Goal: Contribute content: Contribute content

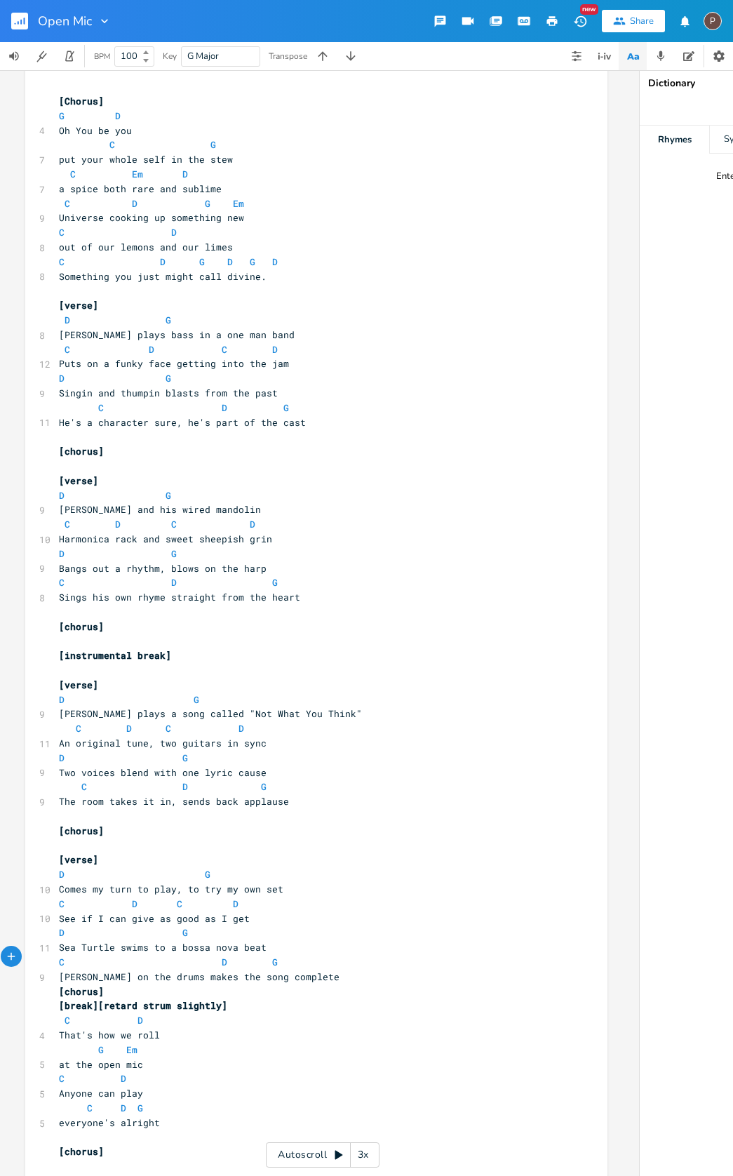
scroll to position [0, 8]
click at [208, 401] on span "C D G" at bounding box center [173, 407] width 230 height 13
type textarea "D"
type textarea "C"
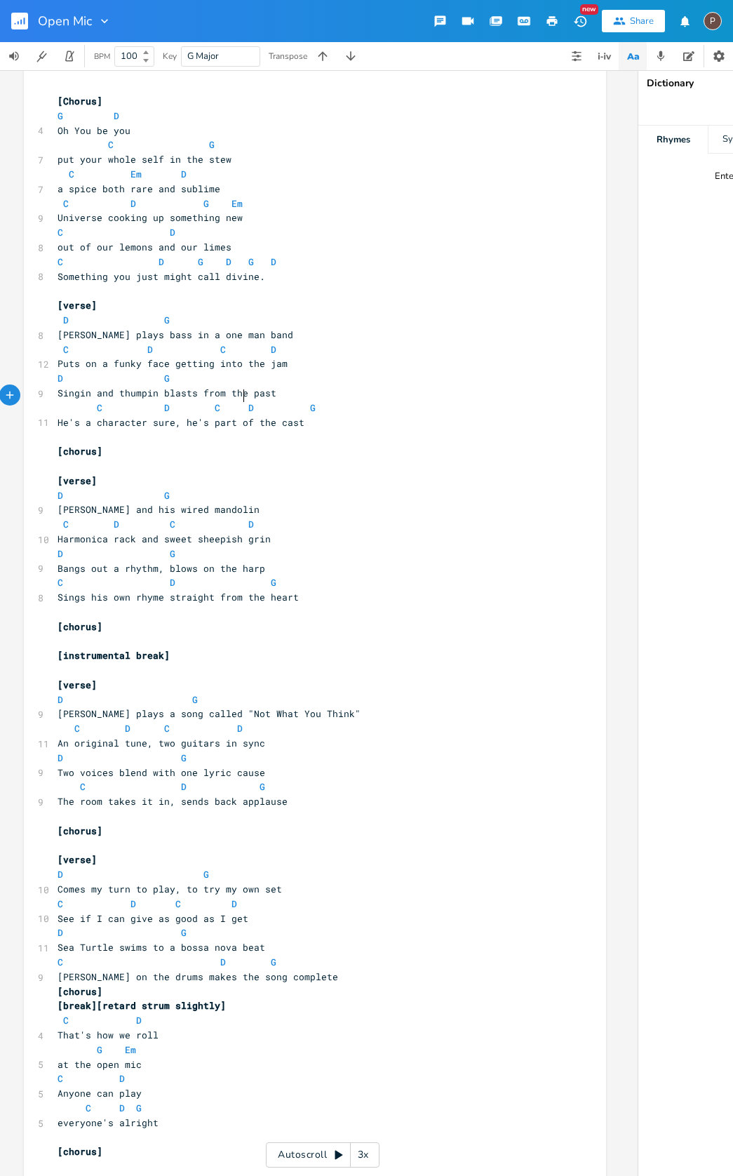
scroll to position [0, 6]
click at [187, 257] on span "C D G D G D" at bounding box center [167, 261] width 219 height 13
type textarea "C"
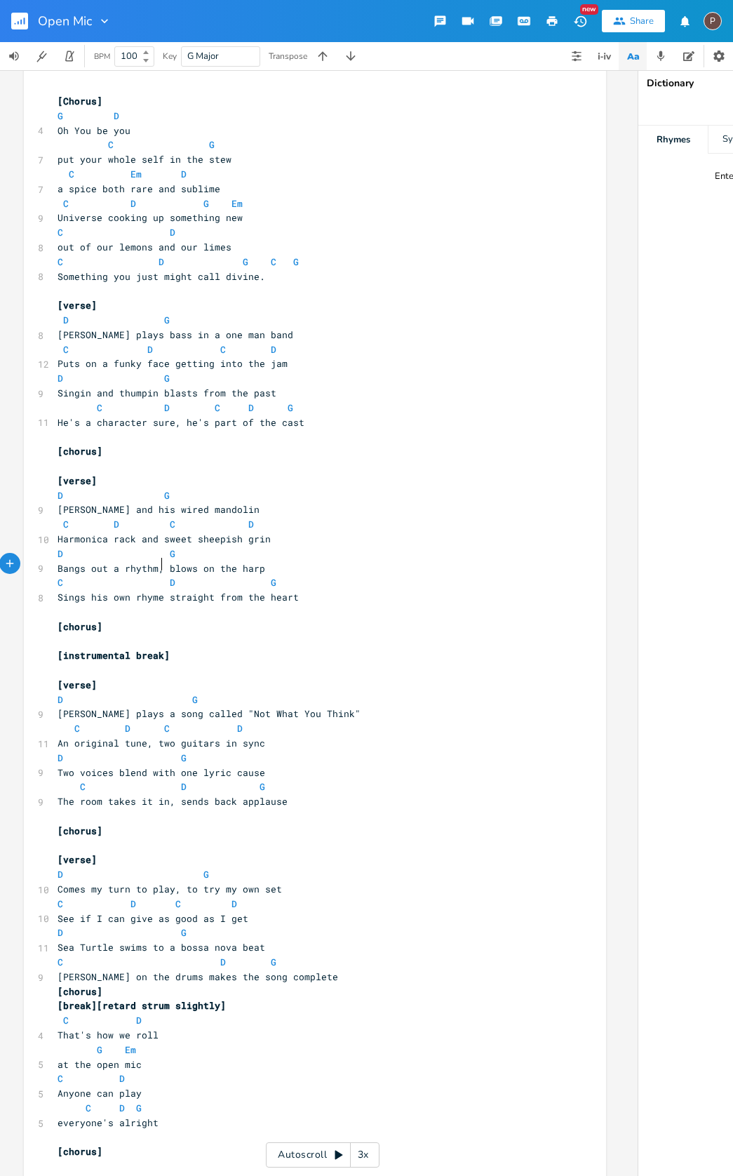
click at [158, 576] on span "C D G" at bounding box center [170, 582] width 225 height 13
type textarea "C"
type textarea "D"
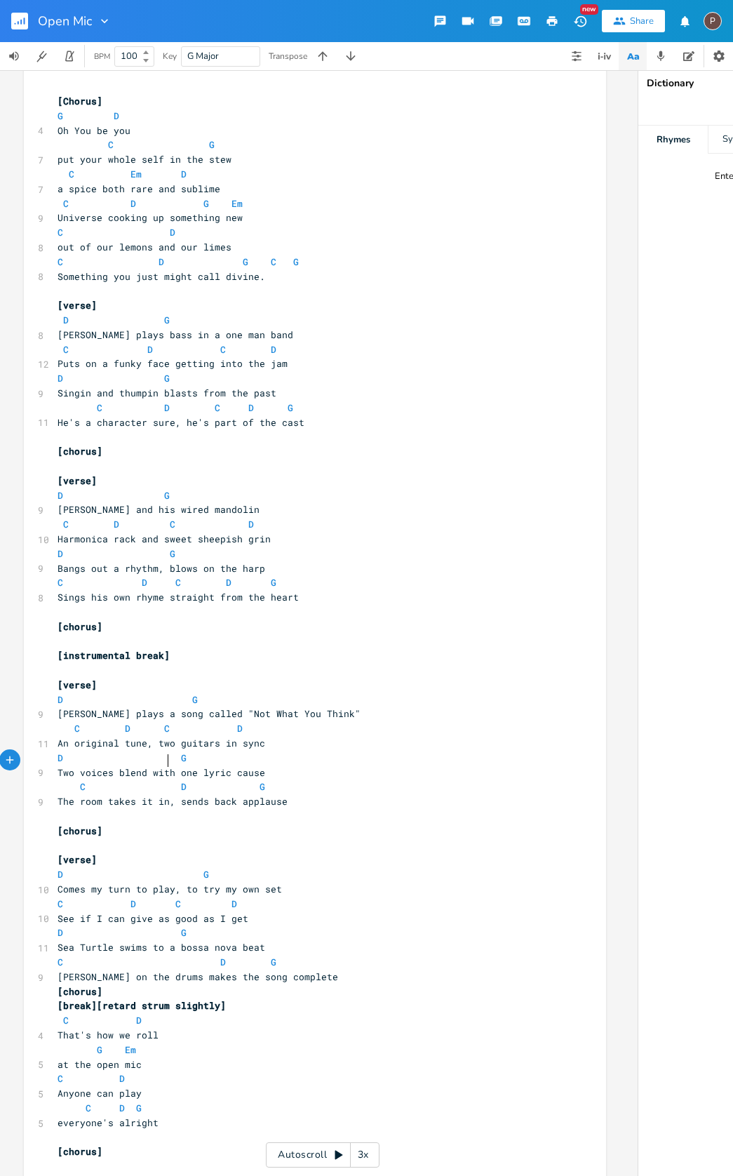
click at [163, 780] on span "C D G" at bounding box center [164, 786] width 213 height 13
type textarea "C. D"
click at [142, 956] on span "C D G" at bounding box center [170, 962] width 225 height 13
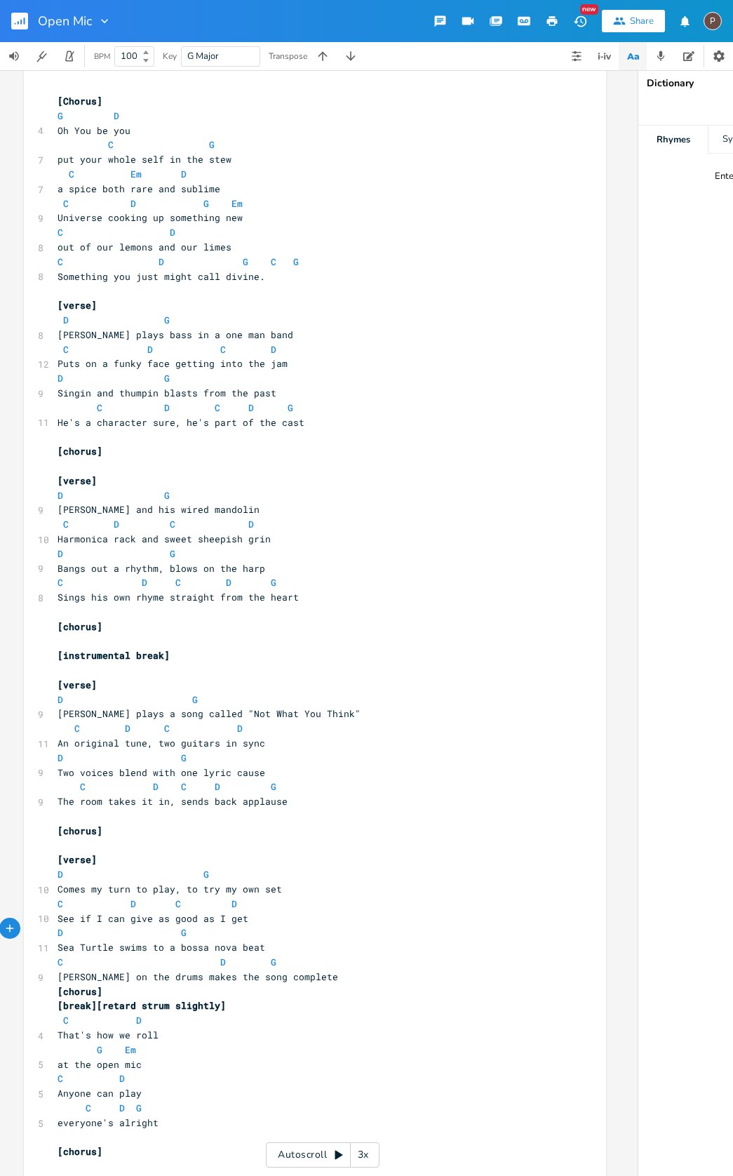
type textarea "D"
type textarea "C"
click at [72, 1102] on span "C D G" at bounding box center [103, 1108] width 90 height 13
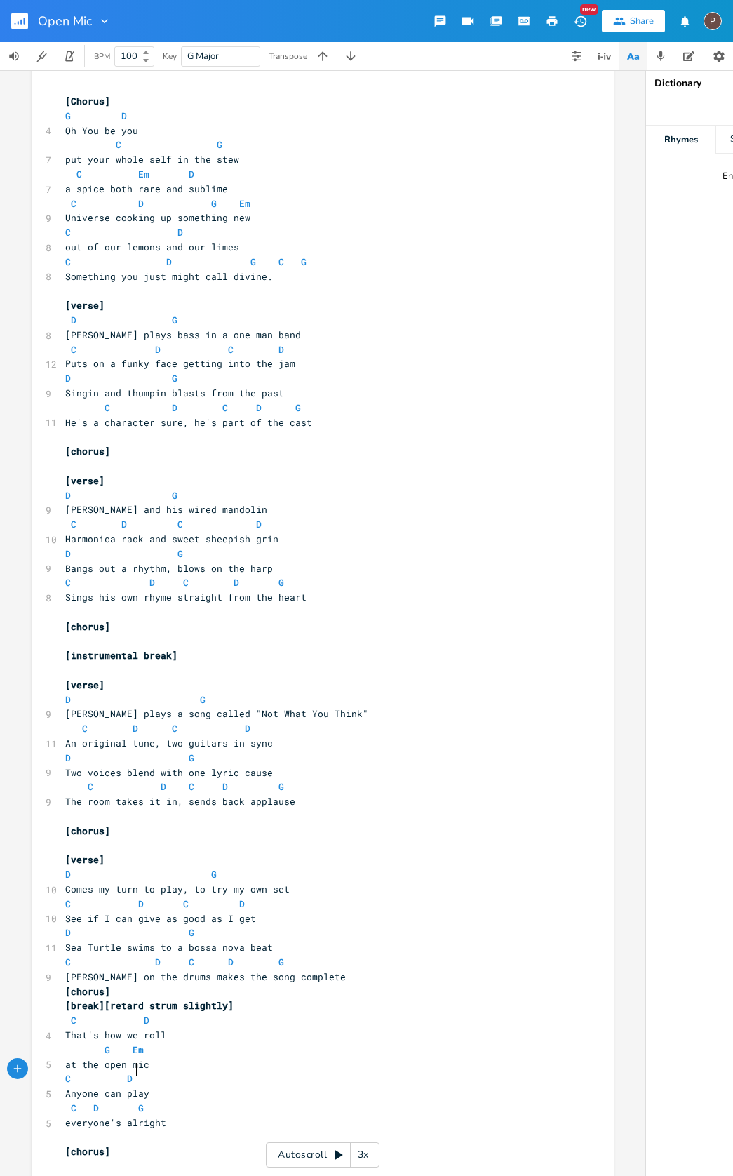
scroll to position [0, 10]
click at [22, 16] on rect "button" at bounding box center [19, 21] width 17 height 17
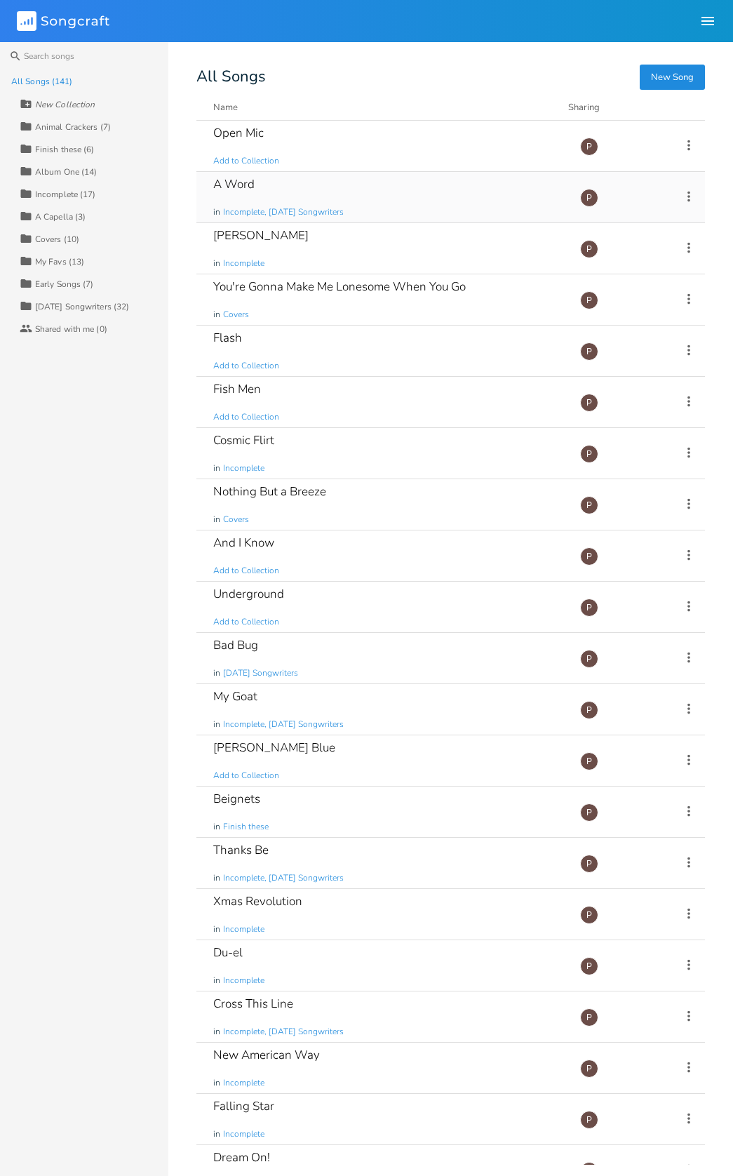
click at [231, 180] on div "A Word" at bounding box center [233, 184] width 41 height 12
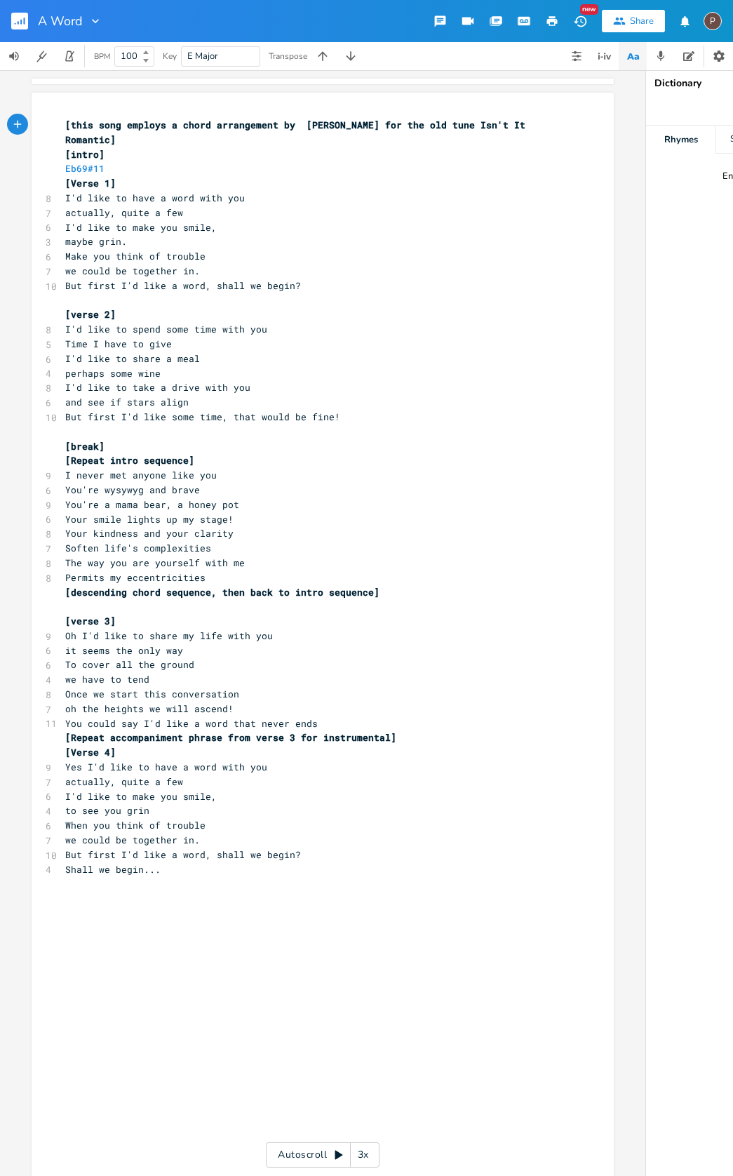
click at [497, 22] on icon "button" at bounding box center [495, 21] width 11 height 8
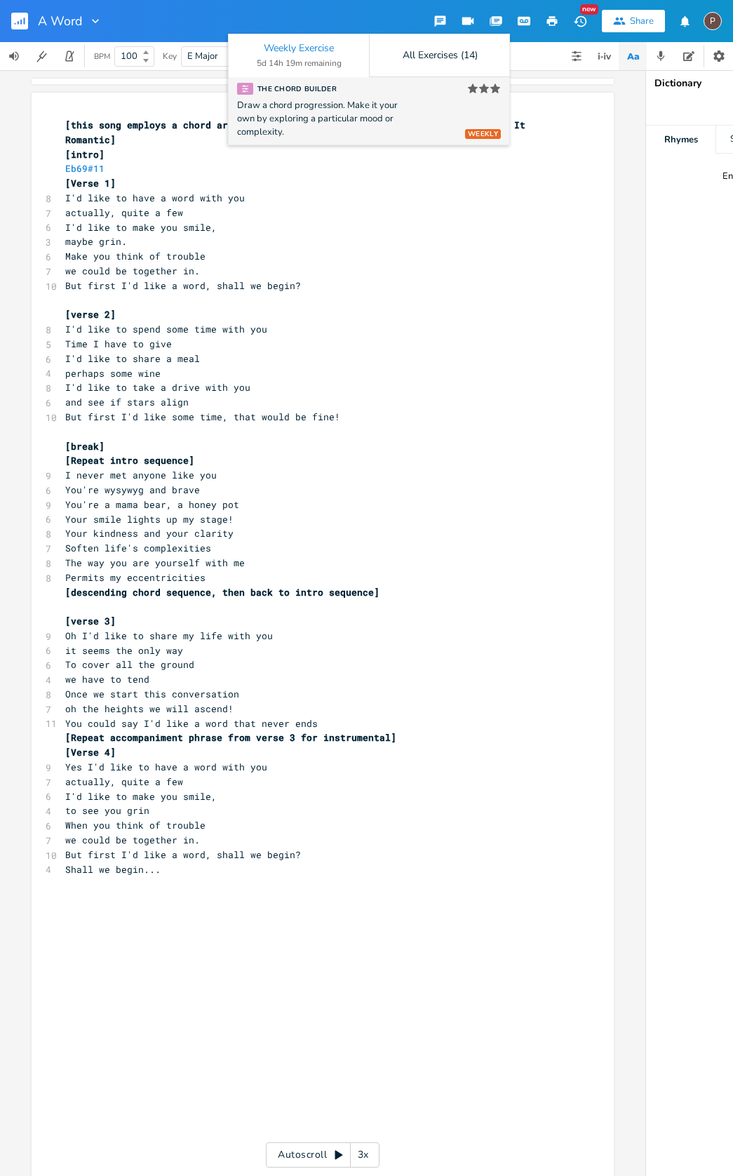
click at [276, 91] on div "The Chord Builder" at bounding box center [287, 89] width 100 height 12
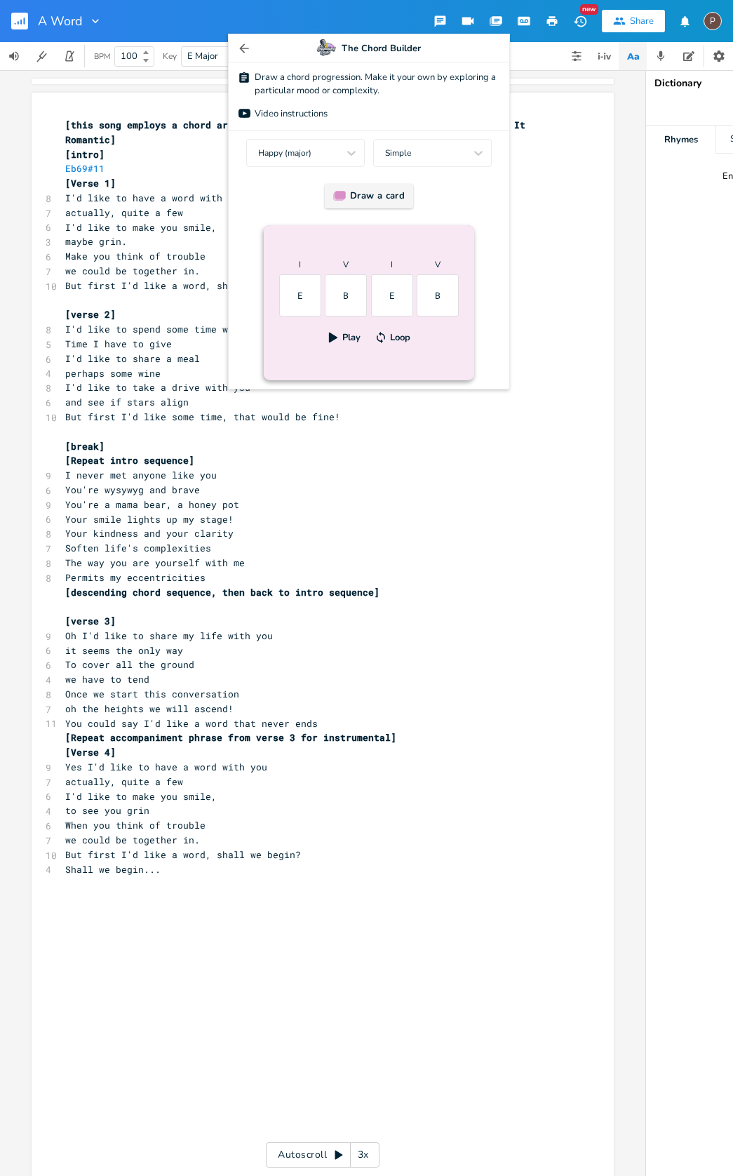
scroll to position [1, 0]
click at [373, 192] on div "Draw a card" at bounding box center [369, 196] width 88 height 25
click at [333, 195] on div "Draw a card" at bounding box center [369, 196] width 88 height 25
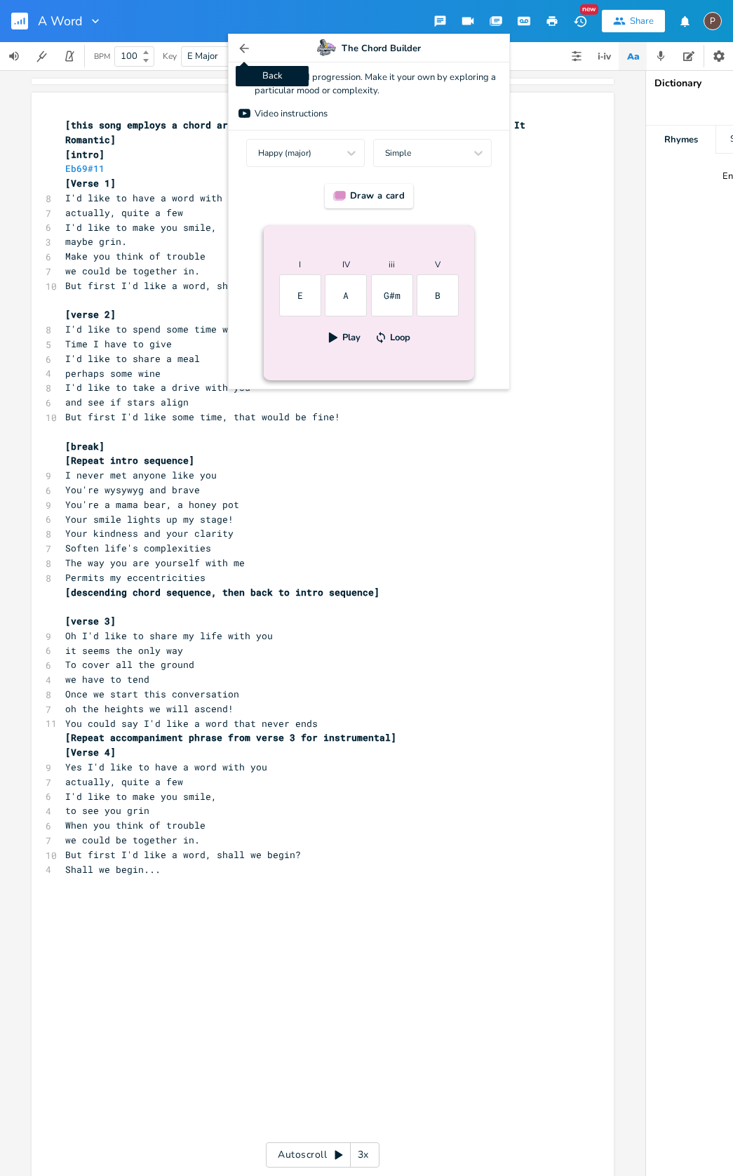
click at [244, 46] on icon "button" at bounding box center [244, 48] width 14 height 14
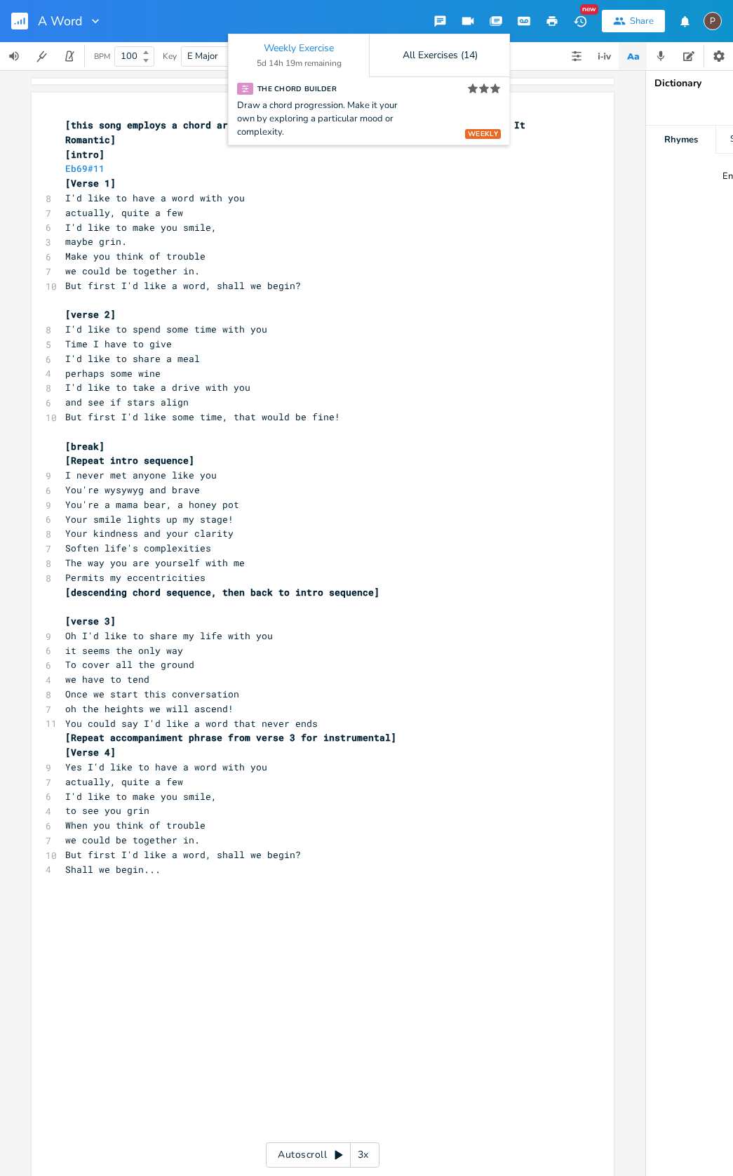
scroll to position [0, 1]
click at [563, 138] on pre "[this song employs a chord arrangement by [PERSON_NAME] for the old tune Isn't …" at bounding box center [315, 132] width 507 height 29
click at [576, 51] on icon "button" at bounding box center [576, 56] width 11 height 11
click at [469, 279] on pre "But first I'd like a word, shall we begin?" at bounding box center [315, 286] width 507 height 15
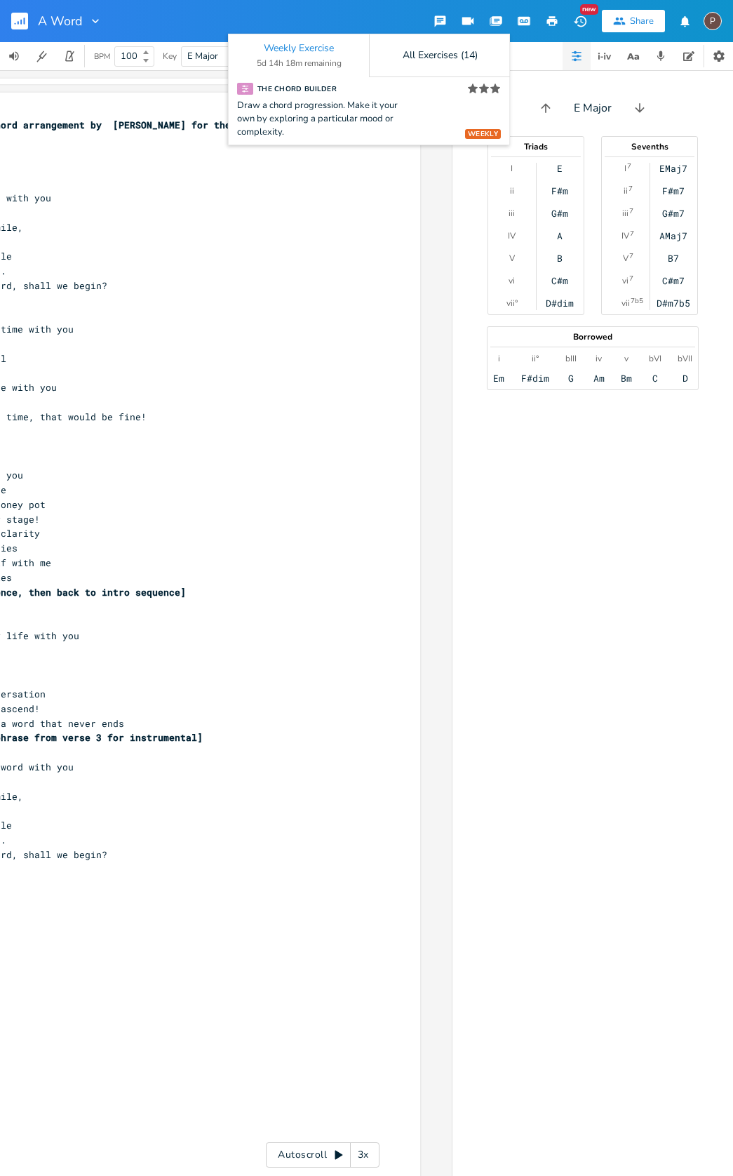
scroll to position [0, 194]
click at [640, 107] on icon "button" at bounding box center [639, 107] width 9 height 9
click at [561, 194] on div "Fm" at bounding box center [559, 190] width 11 height 11
click at [514, 194] on div "ii" at bounding box center [512, 190] width 4 height 11
click at [563, 167] on div "Eb" at bounding box center [559, 168] width 11 height 11
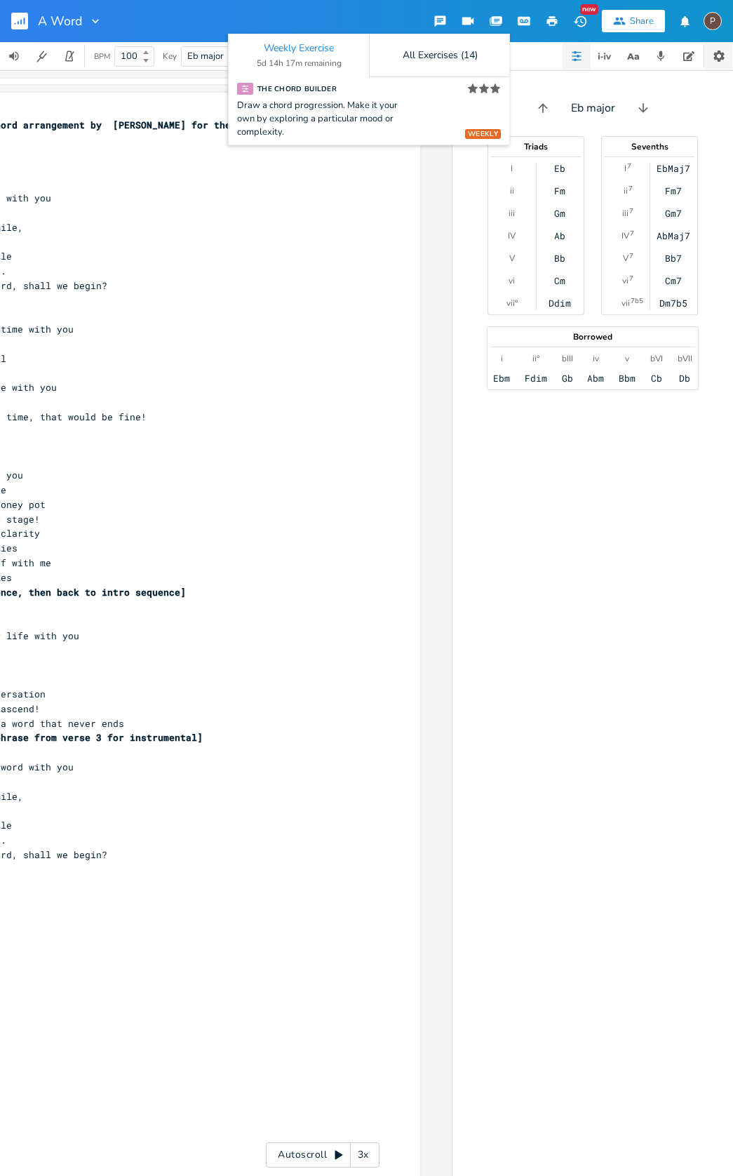
click at [713, 56] on icon "button" at bounding box center [719, 56] width 14 height 14
click at [456, 56] on div "All Exercises (14)" at bounding box center [440, 56] width 75 height 10
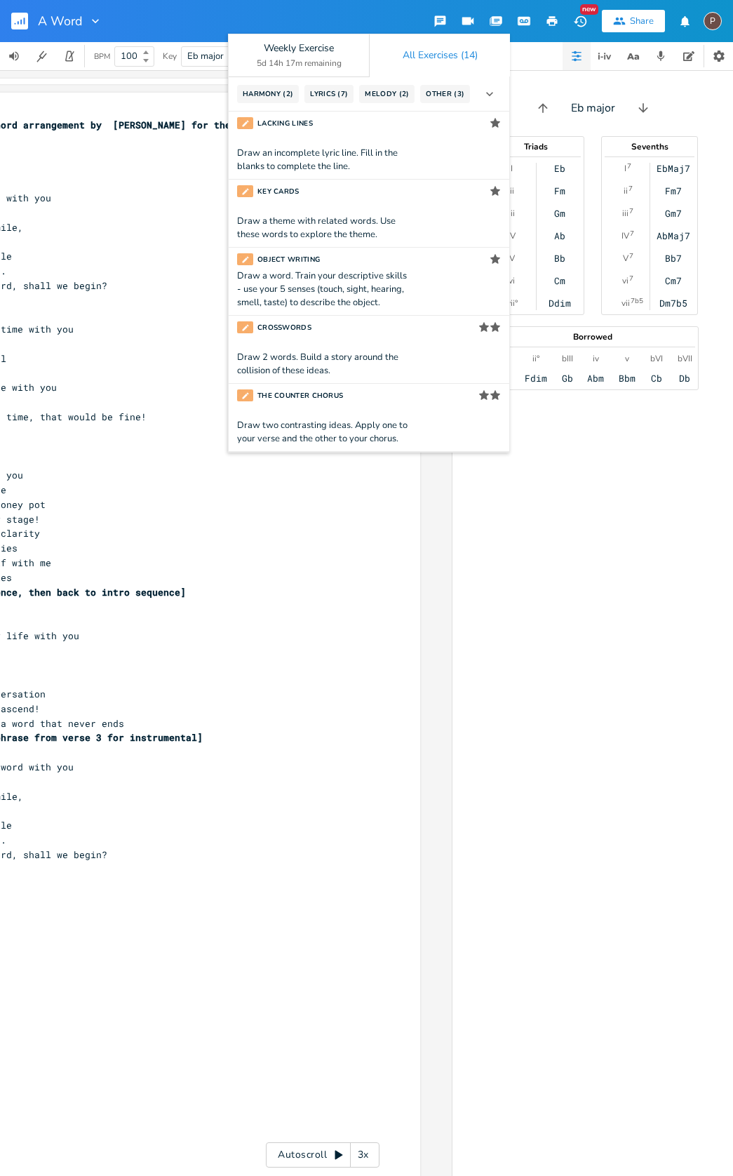
click at [456, 55] on div "All Exercises (14)" at bounding box center [440, 56] width 75 height 10
click at [262, 93] on span "Harmony" at bounding box center [263, 94] width 40 height 10
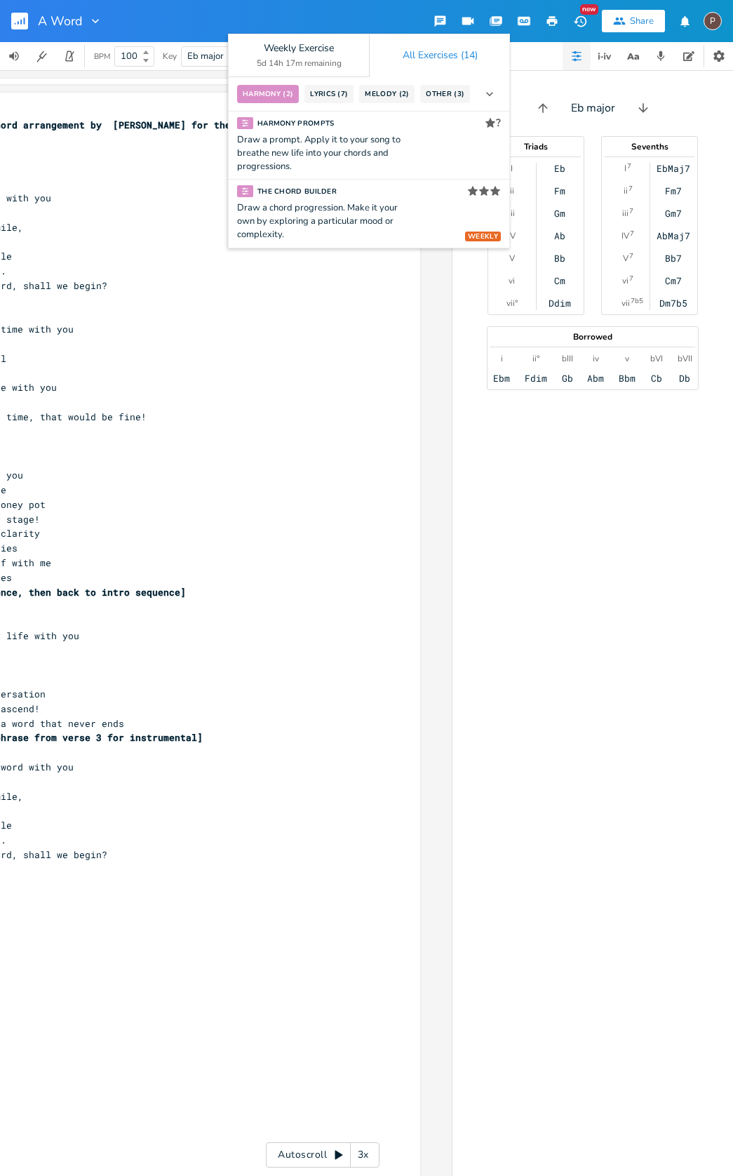
click at [328, 90] on span "Lyrics" at bounding box center [323, 94] width 27 height 10
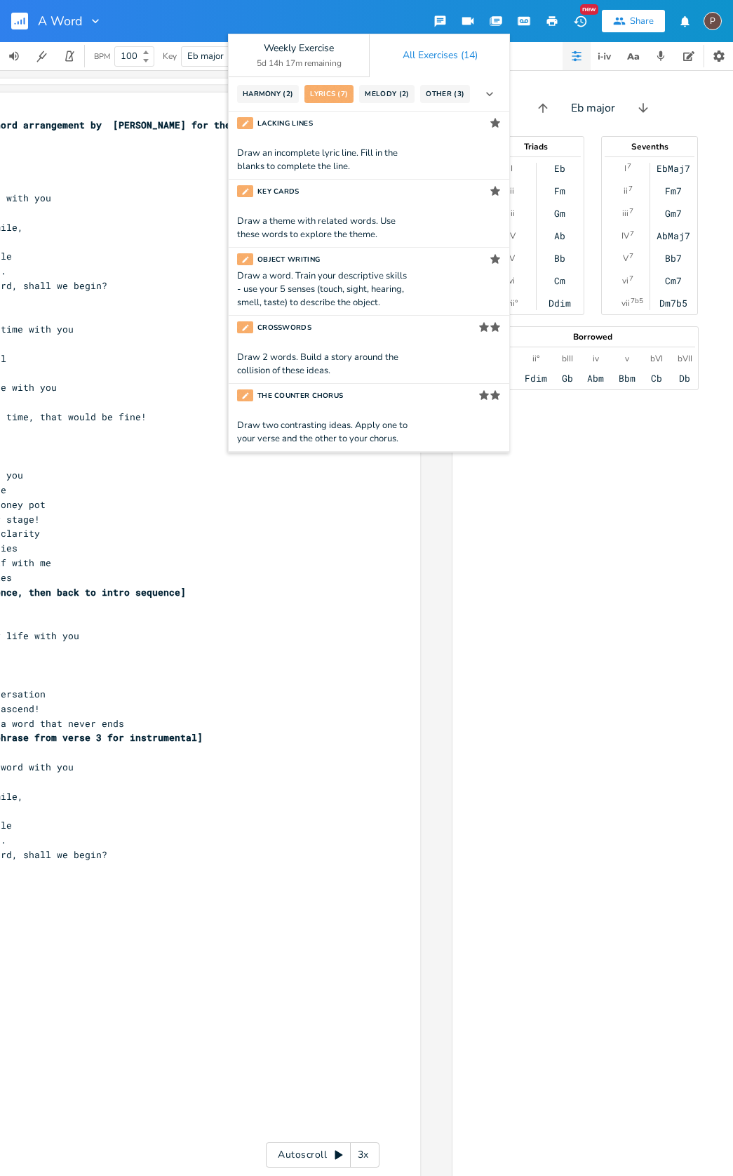
click at [382, 96] on span "Melody" at bounding box center [382, 94] width 34 height 10
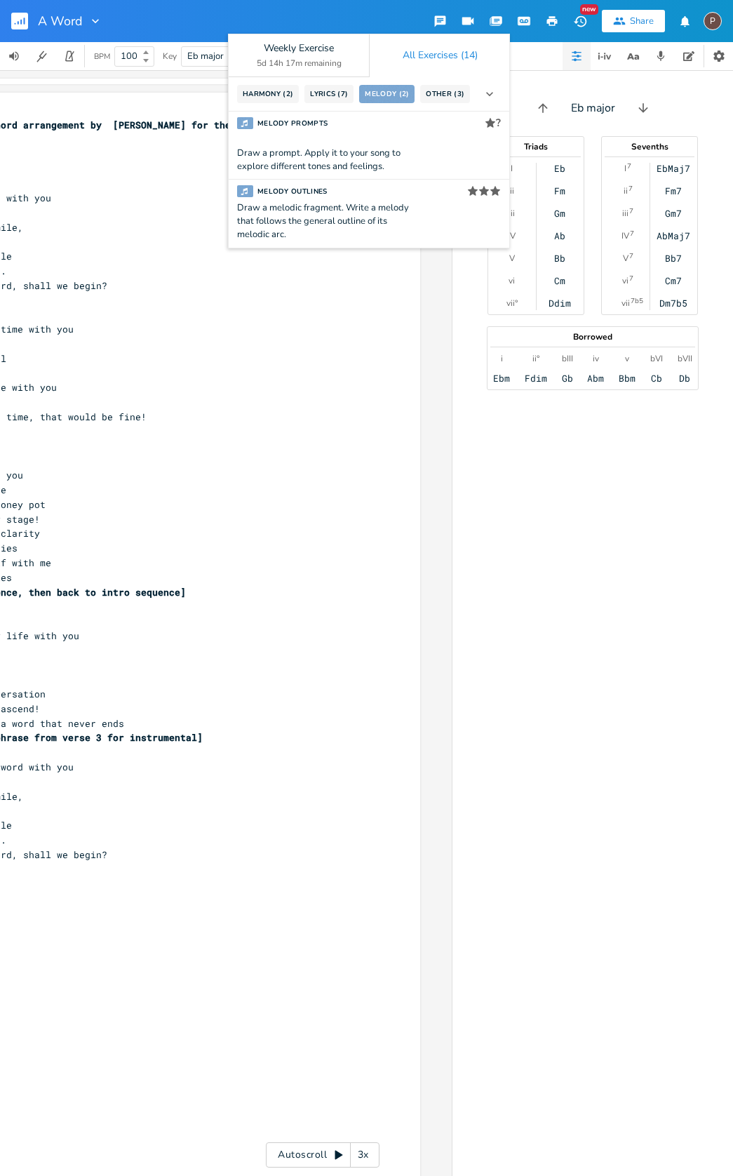
scroll to position [0, 0]
click at [437, 95] on span "Other" at bounding box center [440, 94] width 28 height 10
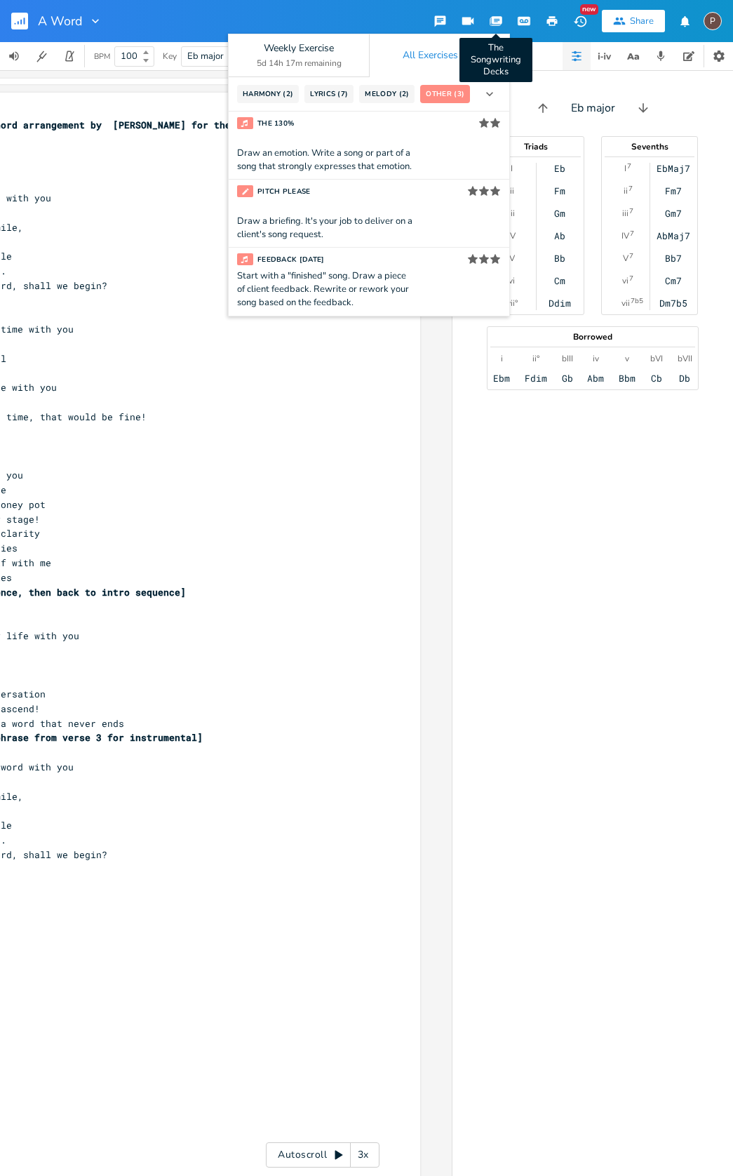
scroll to position [0, 1]
click at [500, 20] on icon "button" at bounding box center [497, 20] width 11 height 8
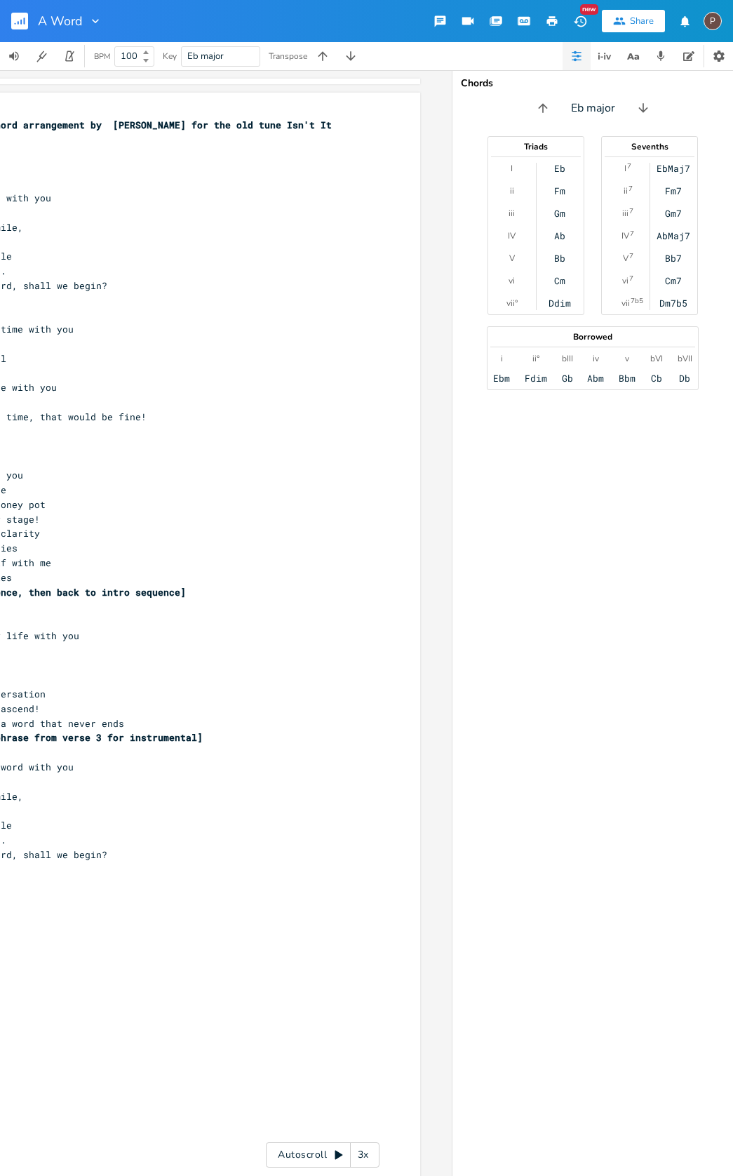
scroll to position [0, 0]
